Goal: Task Accomplishment & Management: Manage account settings

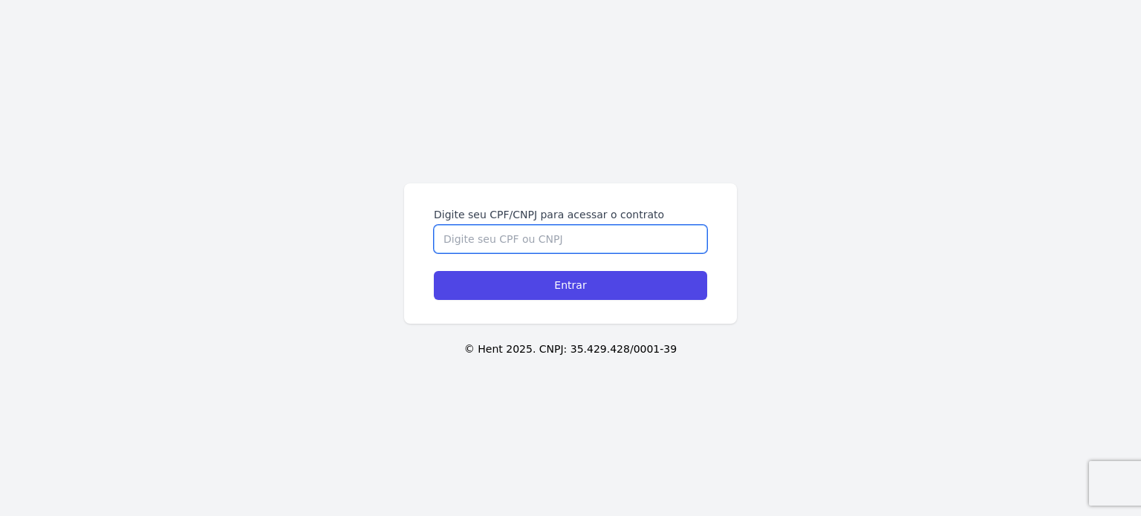
click at [586, 243] on input "Digite seu CPF/CNPJ para acessar o contrato" at bounding box center [570, 239] width 273 height 28
type input "06019148998"
click at [434, 271] on input "Entrar" at bounding box center [570, 285] width 273 height 29
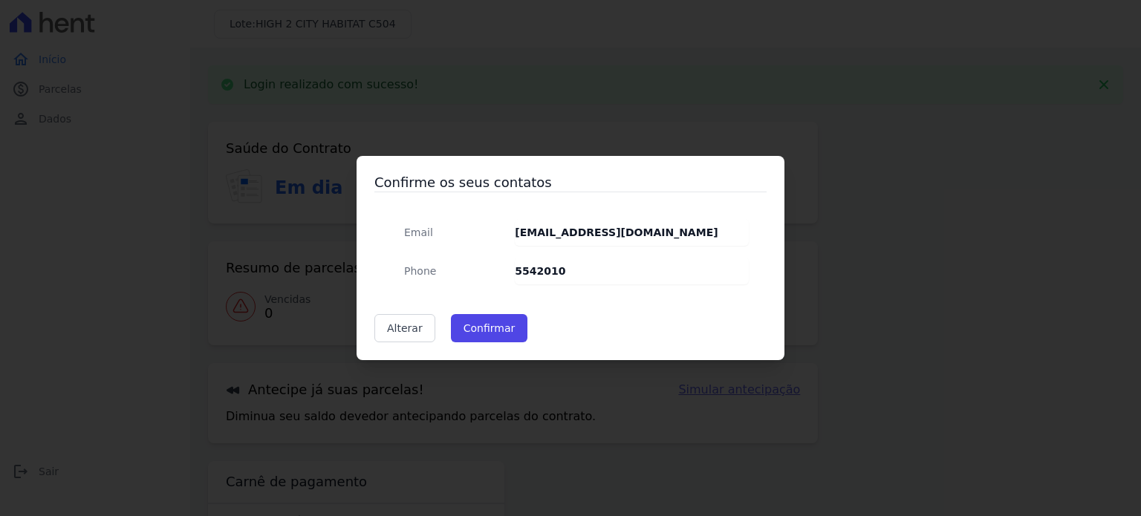
click at [576, 270] on dd "5542010" at bounding box center [632, 271] width 234 height 27
drag, startPoint x: 556, startPoint y: 273, endPoint x: 484, endPoint y: 276, distance: 72.1
click at [484, 276] on div "Email [EMAIL_ADDRESS][DOMAIN_NAME] Phone 5542010" at bounding box center [570, 251] width 357 height 65
click at [546, 269] on strong "5542010" at bounding box center [540, 271] width 51 height 12
click at [404, 333] on link "Alterar" at bounding box center [404, 328] width 61 height 28
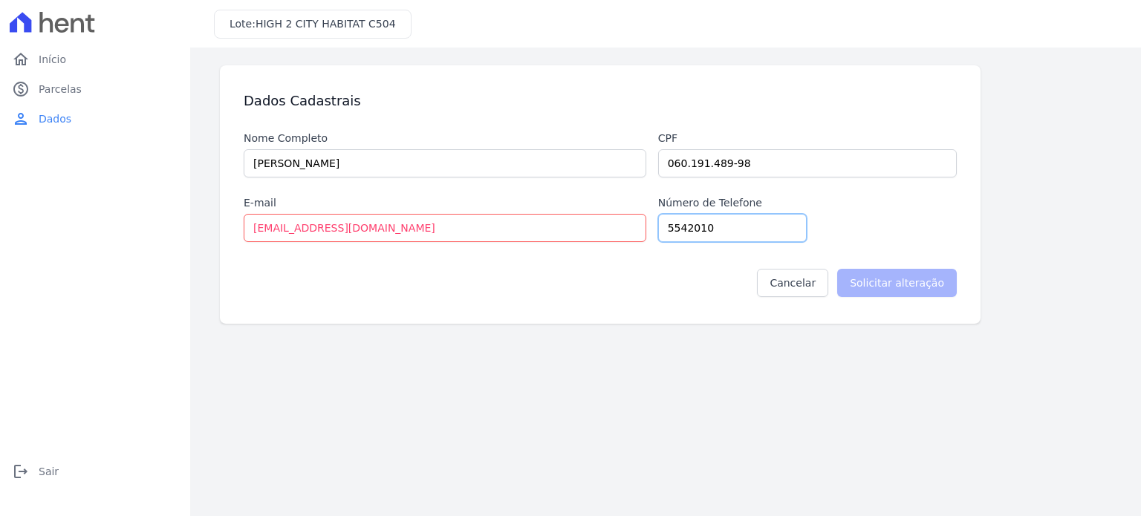
drag, startPoint x: 746, startPoint y: 227, endPoint x: 588, endPoint y: 228, distance: 158.2
click at [588, 228] on div "Nome Completo [PERSON_NAME] Cpf 060.191.489-98 E-mail [EMAIL_ADDRESS][DOMAIN_NA…" at bounding box center [600, 186] width 713 height 111
type input "41999183638"
click at [932, 284] on input "Solicitar alteração" at bounding box center [897, 283] width 120 height 28
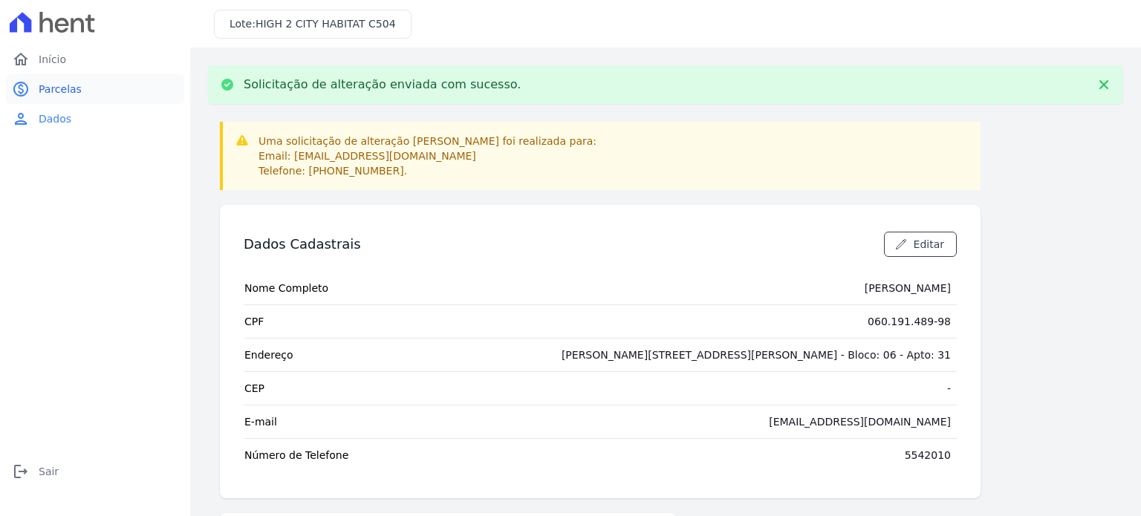
click at [51, 91] on span "Parcelas" at bounding box center [60, 89] width 43 height 15
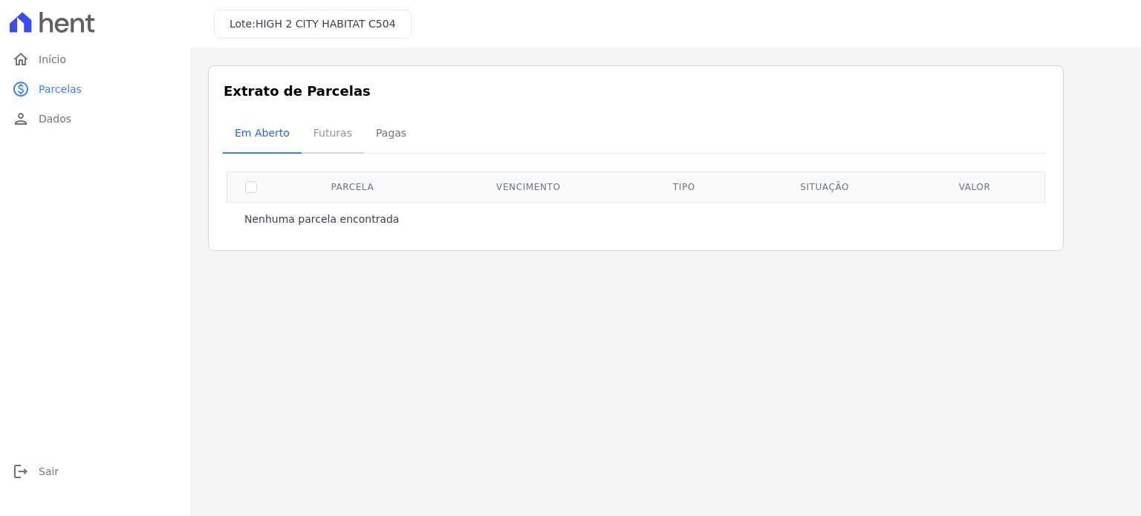
click at [330, 139] on span "Futuras" at bounding box center [333, 133] width 56 height 30
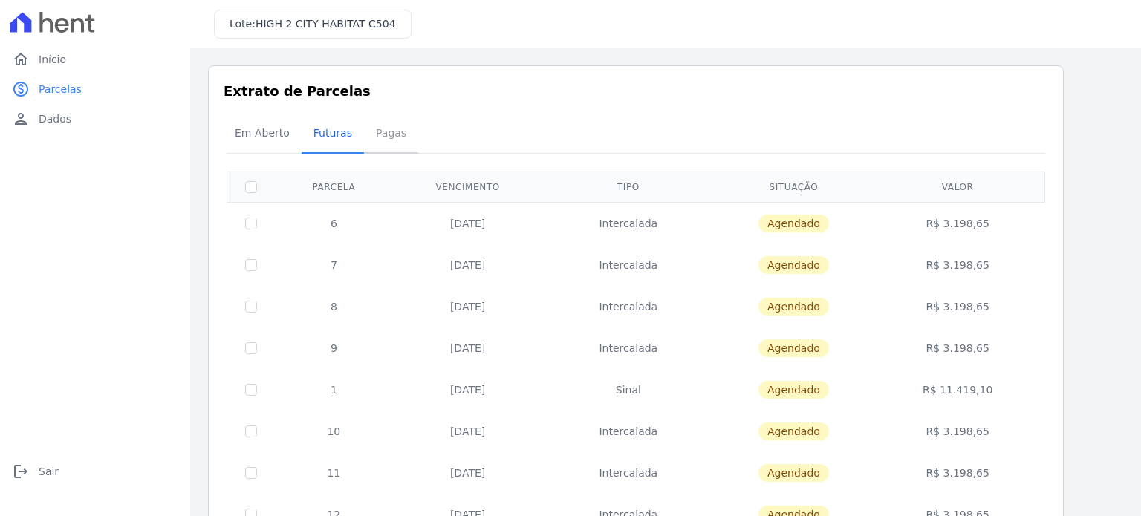
click at [386, 140] on span "Pagas" at bounding box center [391, 133] width 48 height 30
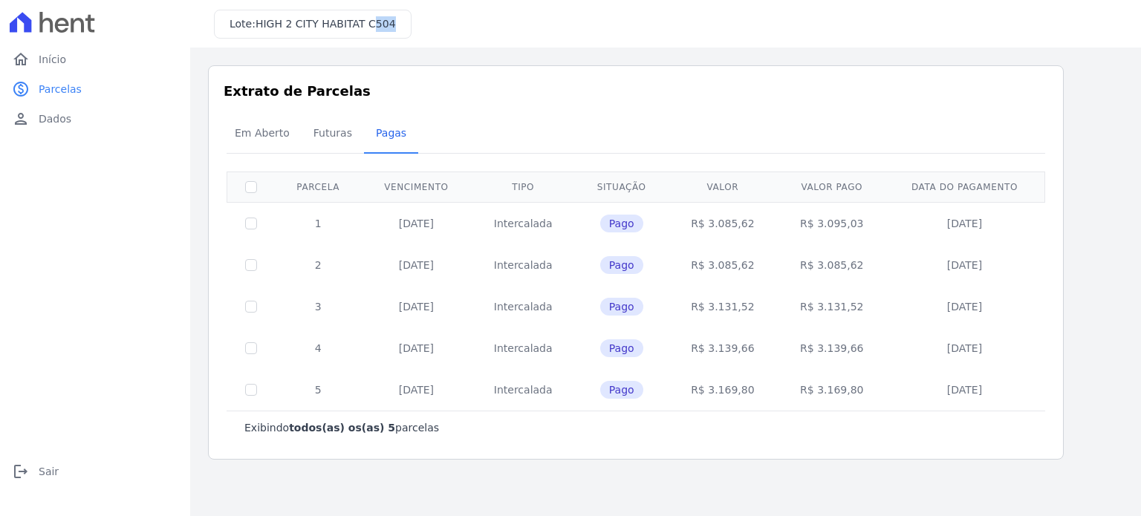
drag, startPoint x: 363, startPoint y: 23, endPoint x: 388, endPoint y: 25, distance: 24.6
click at [388, 25] on div "Lote: HIGH 2 CITY HABITAT C504" at bounding box center [313, 24] width 198 height 29
click at [397, 77] on div "Extrato de Parcelas Em [GEOGRAPHIC_DATA] Futuras [GEOGRAPHIC_DATA] 0 selecionad…" at bounding box center [636, 262] width 856 height 394
drag, startPoint x: 362, startPoint y: 23, endPoint x: 400, endPoint y: 27, distance: 38.8
click at [400, 27] on div "Lote: HIGH 2 CITY HABITAT C504" at bounding box center [665, 24] width 951 height 48
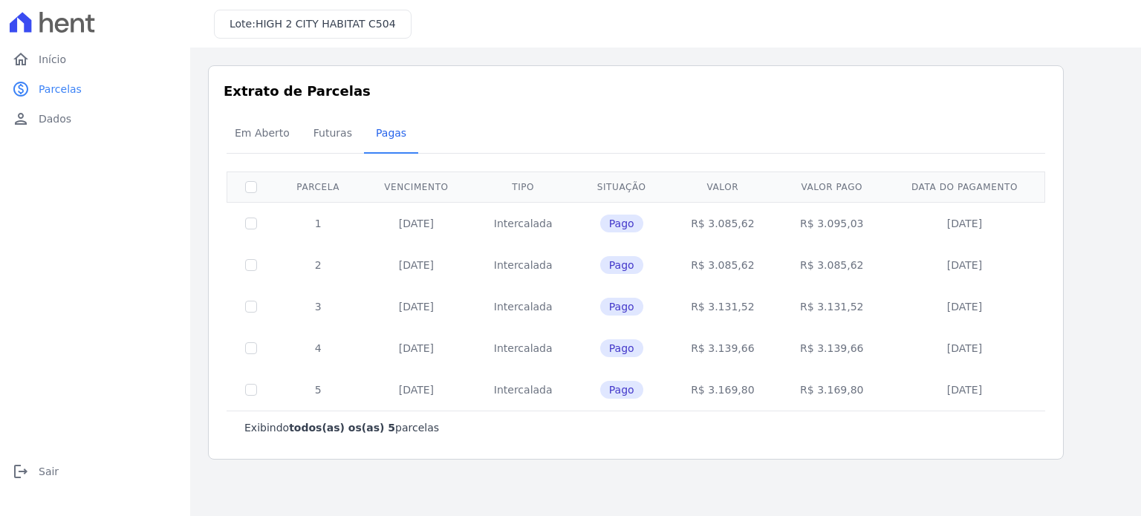
click at [379, 94] on h3 "Extrato de Parcelas" at bounding box center [636, 91] width 824 height 20
